Goal: Information Seeking & Learning: Learn about a topic

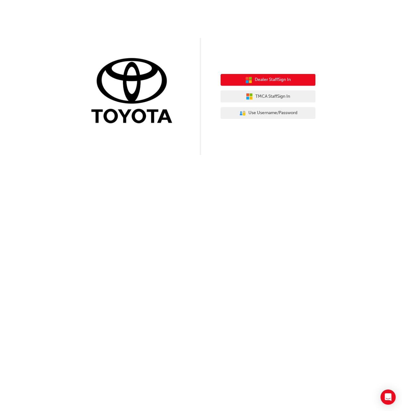
click at [260, 81] on span "Dealer Staff Sign In" at bounding box center [273, 79] width 36 height 7
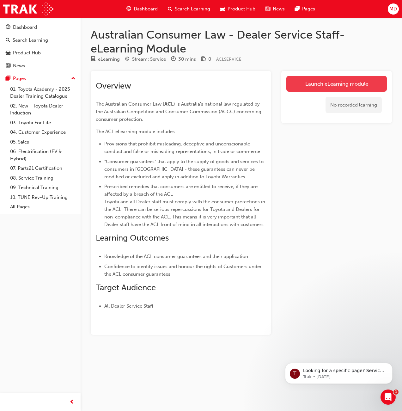
click at [311, 85] on link "Launch eLearning module" at bounding box center [336, 84] width 100 height 16
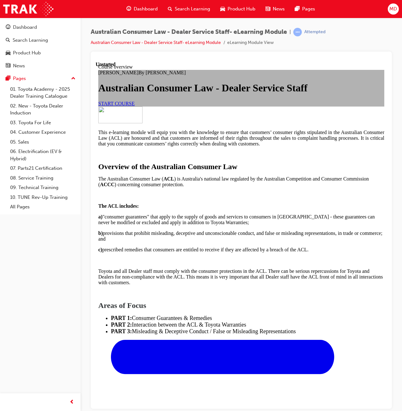
click at [135, 106] on span "START COURSE" at bounding box center [116, 102] width 36 height 5
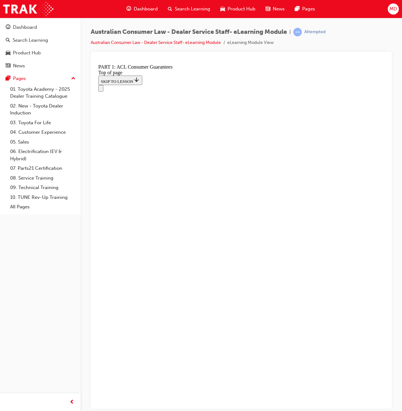
scroll to position [941, 0]
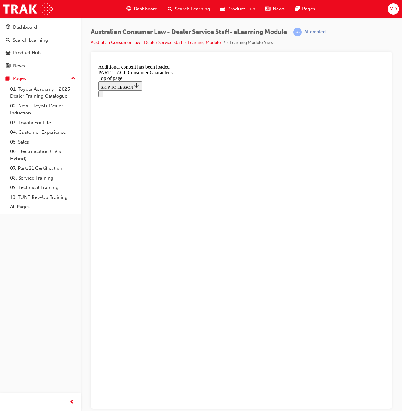
scroll to position [1123, 0]
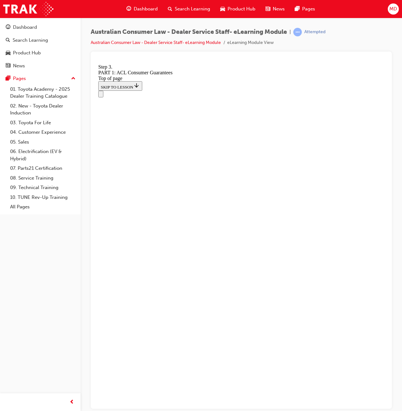
scroll to position [1111, 0]
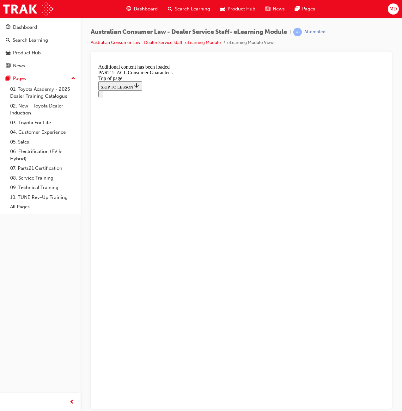
scroll to position [1852, 0]
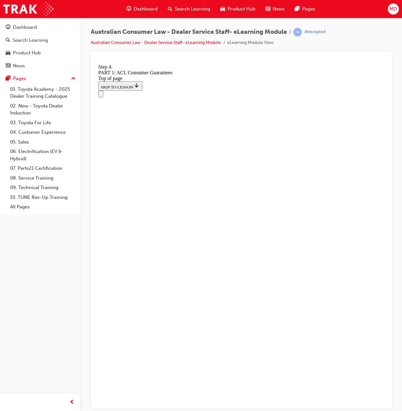
scroll to position [3064, 0]
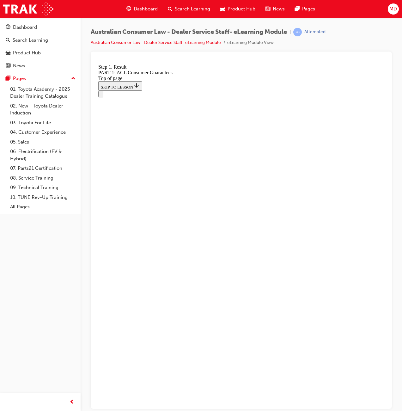
scroll to position [3892, 0]
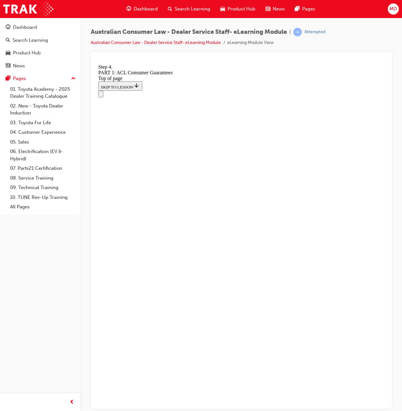
drag, startPoint x: 203, startPoint y: 212, endPoint x: 298, endPoint y: 164, distance: 106.8
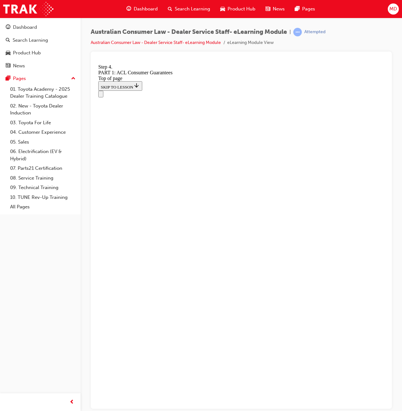
drag, startPoint x: 199, startPoint y: 212, endPoint x: 226, endPoint y: 211, distance: 27.2
drag, startPoint x: 214, startPoint y: 332, endPoint x: 234, endPoint y: 245, distance: 89.5
drag, startPoint x: 215, startPoint y: 334, endPoint x: 234, endPoint y: 291, distance: 46.7
drag, startPoint x: 209, startPoint y: 329, endPoint x: 234, endPoint y: 329, distance: 25.3
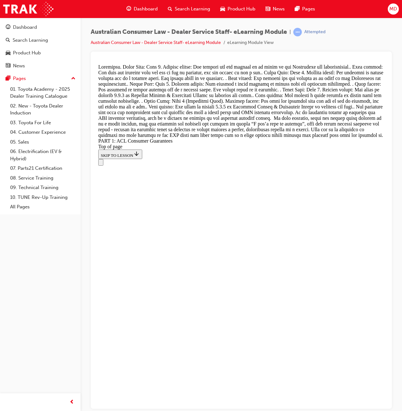
scroll to position [6817, 0]
drag, startPoint x: 209, startPoint y: 262, endPoint x: 199, endPoint y: 270, distance: 13.0
drag, startPoint x: 199, startPoint y: 270, endPoint x: 173, endPoint y: 255, distance: 30.0
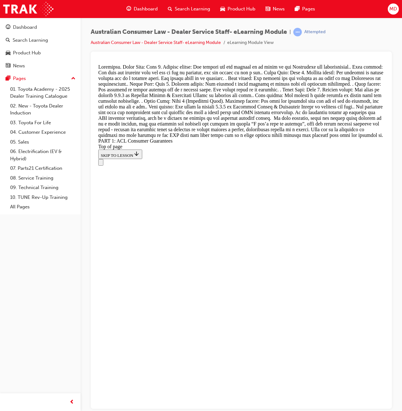
drag, startPoint x: 171, startPoint y: 257, endPoint x: 167, endPoint y: 280, distance: 23.0
drag, startPoint x: 167, startPoint y: 280, endPoint x: 169, endPoint y: 296, distance: 15.9
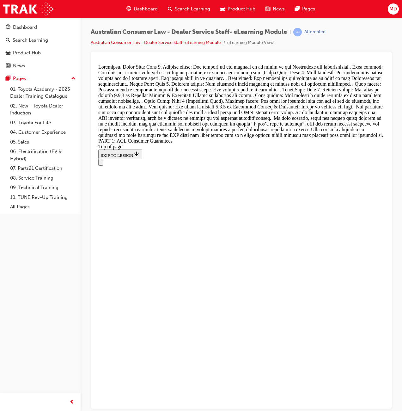
scroll to position [6775, 0]
drag, startPoint x: 200, startPoint y: 175, endPoint x: 224, endPoint y: 177, distance: 24.1
drag, startPoint x: 207, startPoint y: 222, endPoint x: 245, endPoint y: 222, distance: 38.5
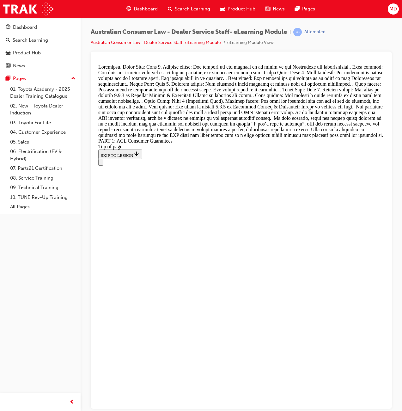
drag, startPoint x: 210, startPoint y: 296, endPoint x: 225, endPoint y: 253, distance: 45.4
drag, startPoint x: 196, startPoint y: 299, endPoint x: 210, endPoint y: 301, distance: 14.1
drag, startPoint x: 207, startPoint y: 338, endPoint x: 214, endPoint y: 337, distance: 6.4
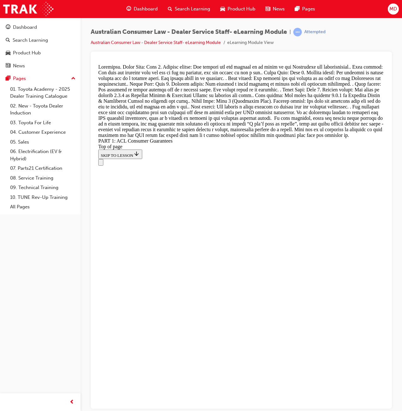
scroll to position [6842, 0]
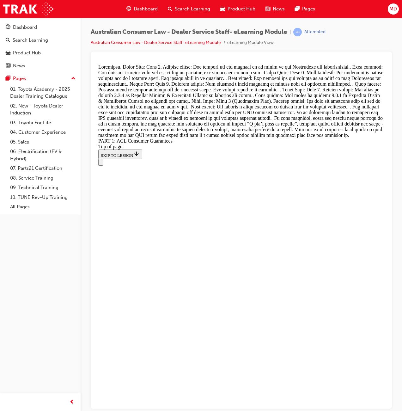
drag, startPoint x: 206, startPoint y: 261, endPoint x: 209, endPoint y: 172, distance: 88.8
drag, startPoint x: 191, startPoint y: 252, endPoint x: 218, endPoint y: 178, distance: 78.7
drag, startPoint x: 181, startPoint y: 245, endPoint x: 199, endPoint y: 227, distance: 25.0
drag, startPoint x: 194, startPoint y: 271, endPoint x: 212, endPoint y: 270, distance: 17.7
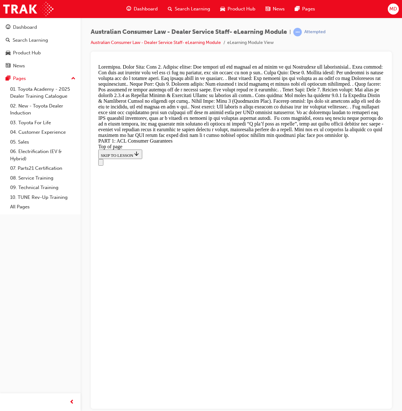
drag, startPoint x: 200, startPoint y: 350, endPoint x: 221, endPoint y: 305, distance: 50.2
drag, startPoint x: 197, startPoint y: 338, endPoint x: 215, endPoint y: 336, distance: 18.1
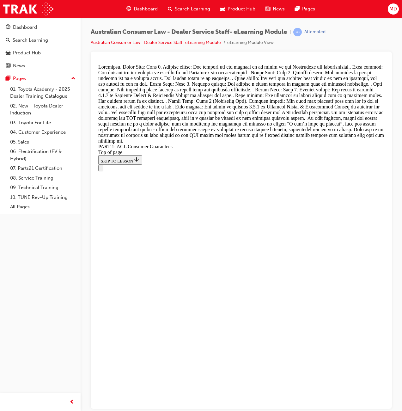
scroll to position [7000, 0]
drag, startPoint x: 200, startPoint y: 375, endPoint x: 215, endPoint y: 204, distance: 172.2
drag, startPoint x: 191, startPoint y: 372, endPoint x: 214, endPoint y: 242, distance: 131.3
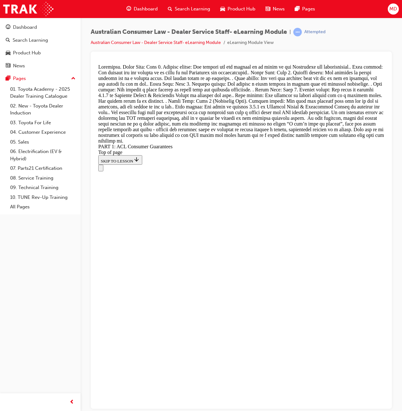
drag, startPoint x: 193, startPoint y: 362, endPoint x: 218, endPoint y: 293, distance: 73.6
drag, startPoint x: 214, startPoint y: 378, endPoint x: 239, endPoint y: 336, distance: 49.5
drag, startPoint x: 186, startPoint y: 372, endPoint x: 204, endPoint y: 373, distance: 18.1
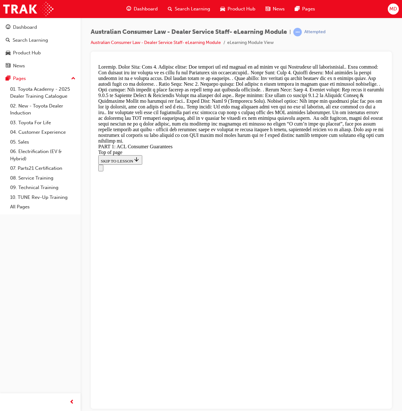
scroll to position [7306, 0]
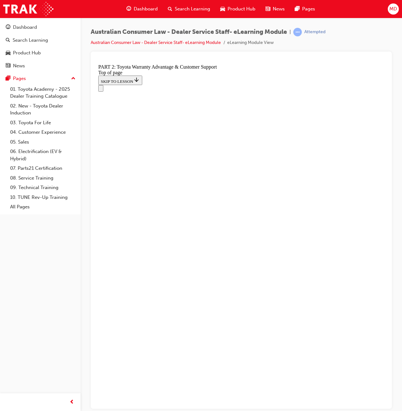
scroll to position [385, 0]
